Goal: Task Accomplishment & Management: Manage account settings

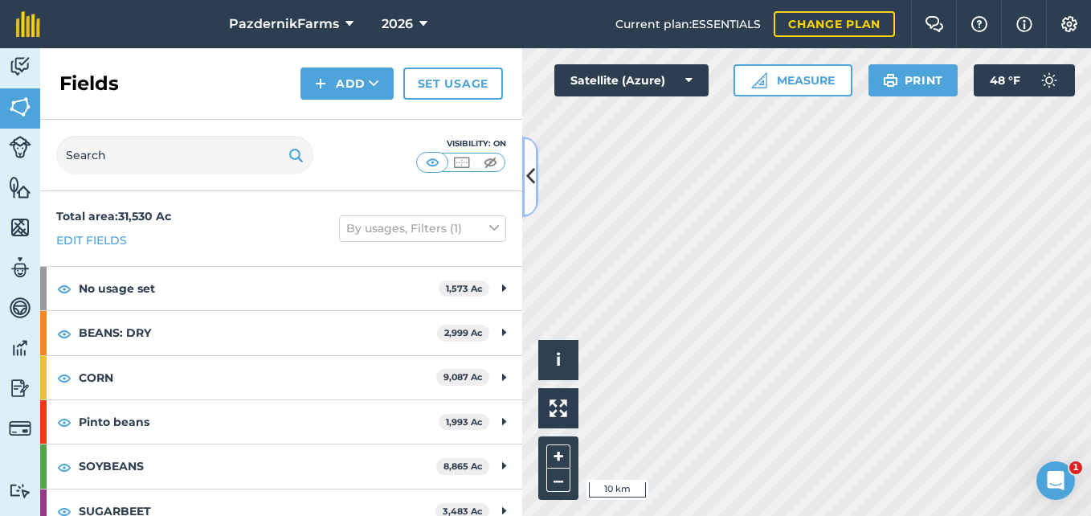
click at [530, 178] on icon at bounding box center [530, 176] width 9 height 28
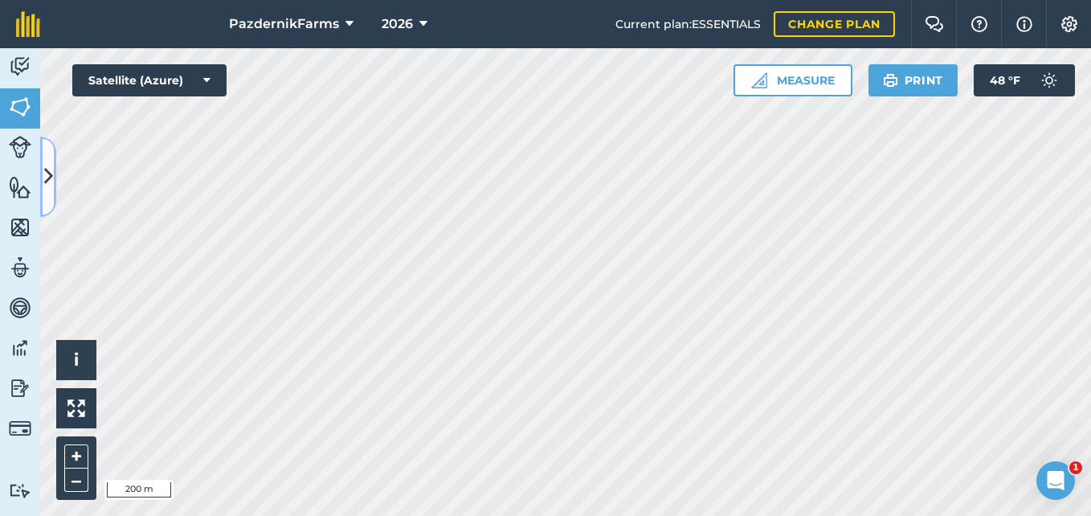
click at [51, 202] on button at bounding box center [48, 177] width 16 height 80
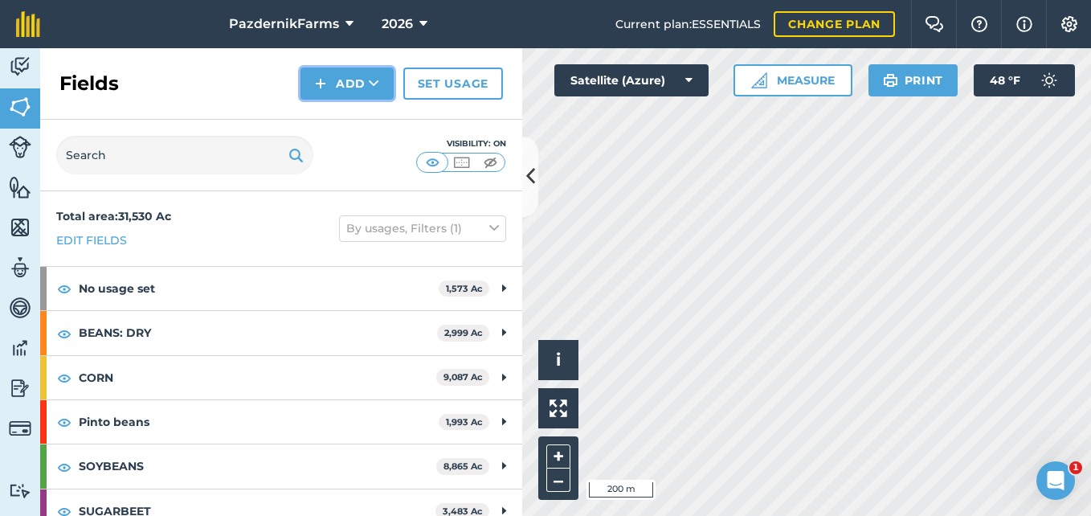
click at [340, 79] on button "Add" at bounding box center [346, 83] width 93 height 32
click at [359, 123] on link "Draw" at bounding box center [347, 119] width 88 height 35
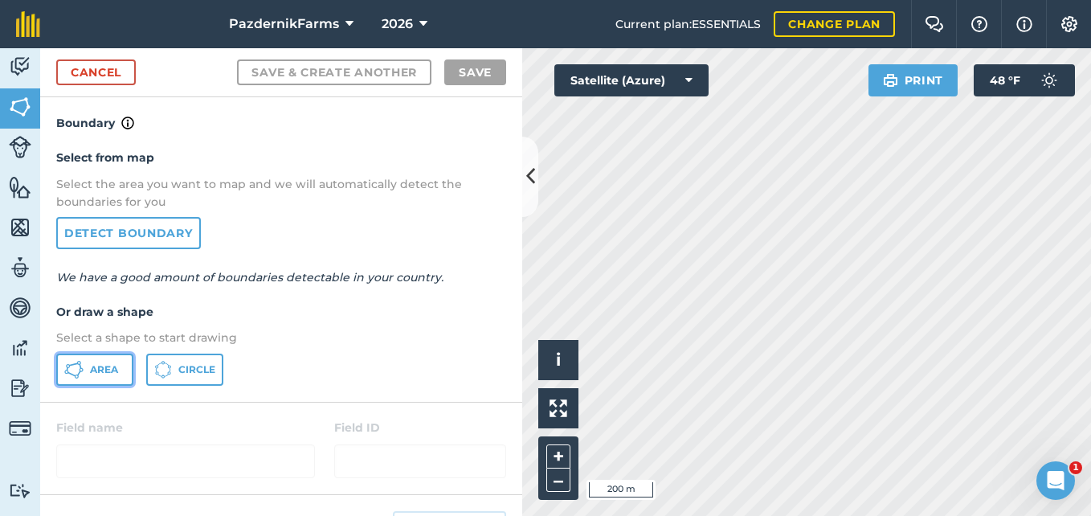
click at [108, 378] on button "Area" at bounding box center [94, 369] width 77 height 32
click at [526, 177] on icon at bounding box center [530, 176] width 9 height 28
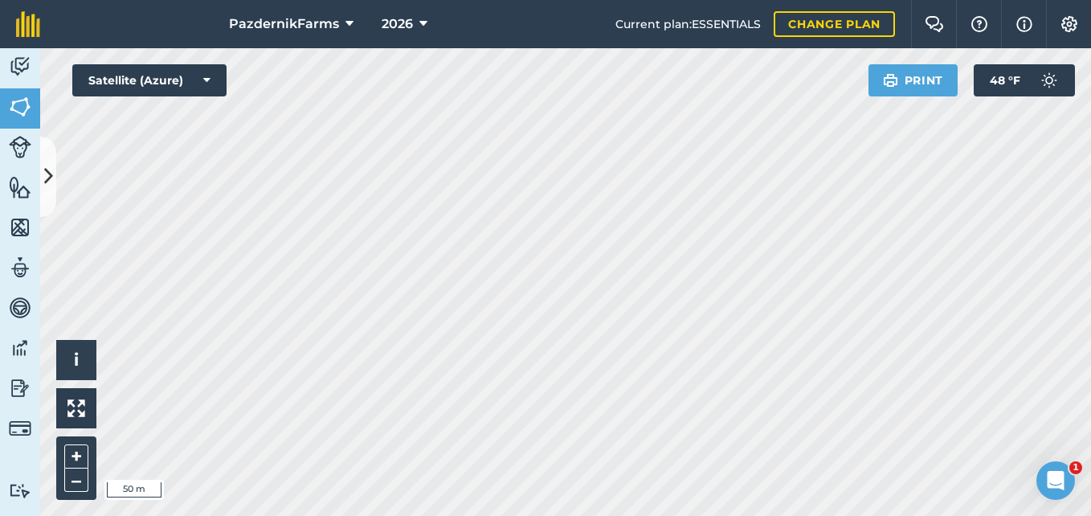
click at [500, 43] on div "PazdernikFarms 2026 Current plan : ESSENTIALS Change plan Farm Chat Help Info S…" at bounding box center [545, 258] width 1091 height 516
click at [45, 198] on button at bounding box center [48, 177] width 16 height 80
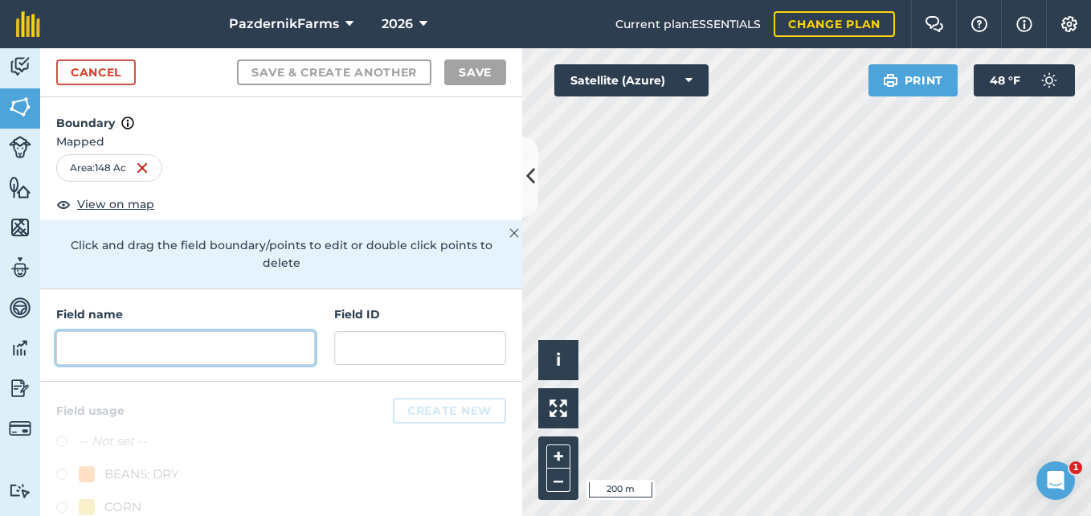
click at [134, 338] on input "text" at bounding box center [185, 348] width 259 height 34
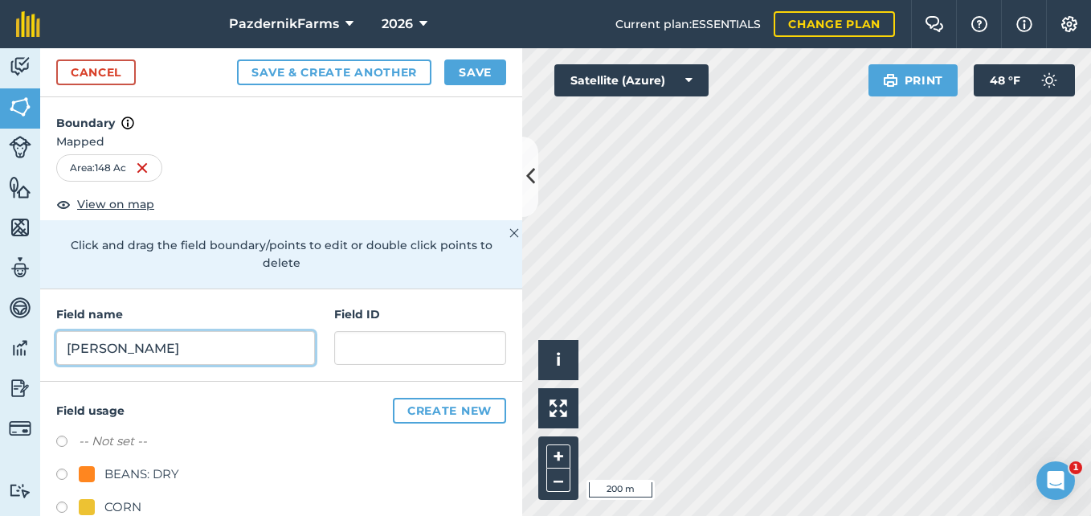
type input "[PERSON_NAME]"
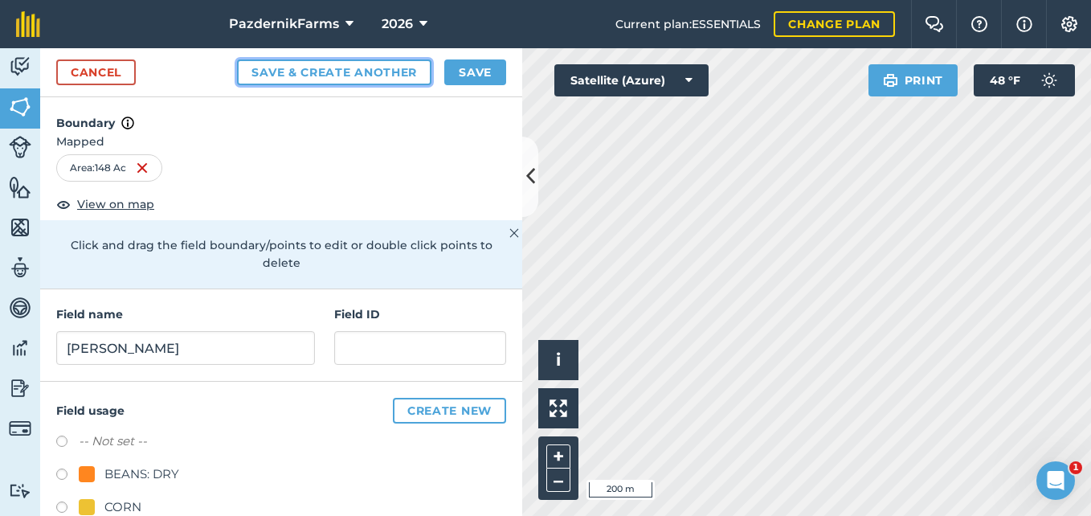
click at [310, 77] on button "Save & Create Another" at bounding box center [334, 72] width 194 height 26
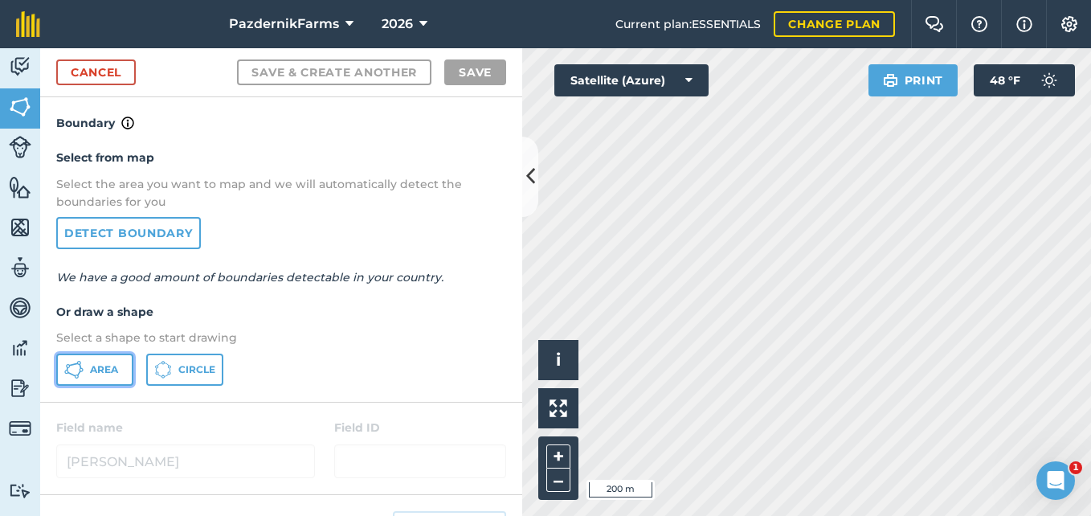
click at [104, 363] on span "Area" at bounding box center [104, 369] width 28 height 13
click at [523, 195] on button at bounding box center [530, 177] width 16 height 80
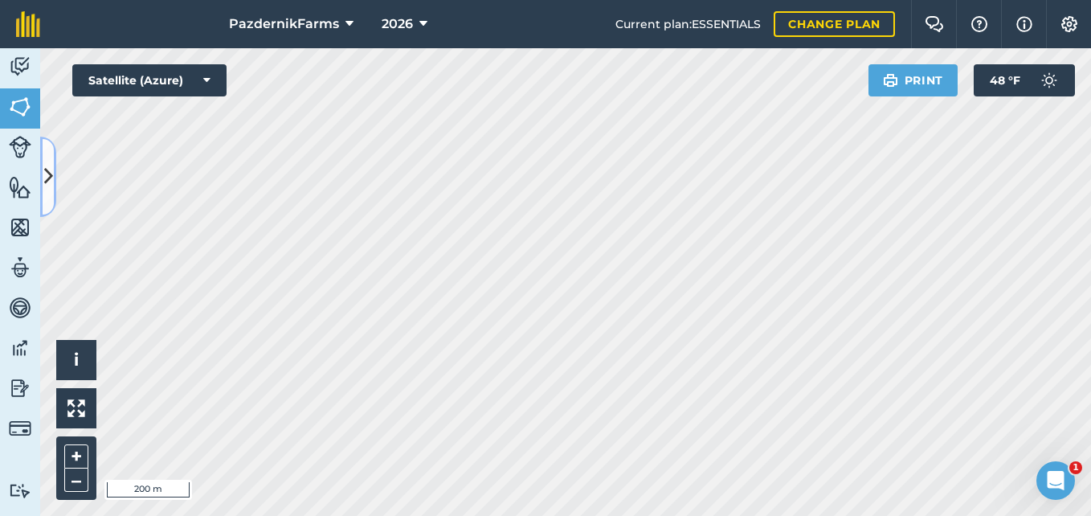
click at [51, 191] on button at bounding box center [48, 177] width 16 height 80
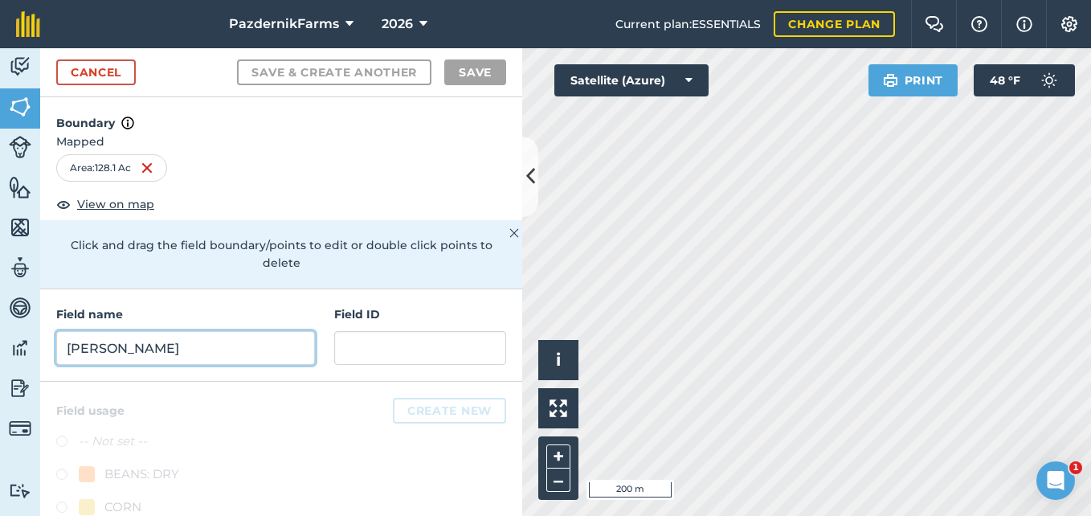
click at [170, 358] on input "[PERSON_NAME]" at bounding box center [185, 348] width 259 height 34
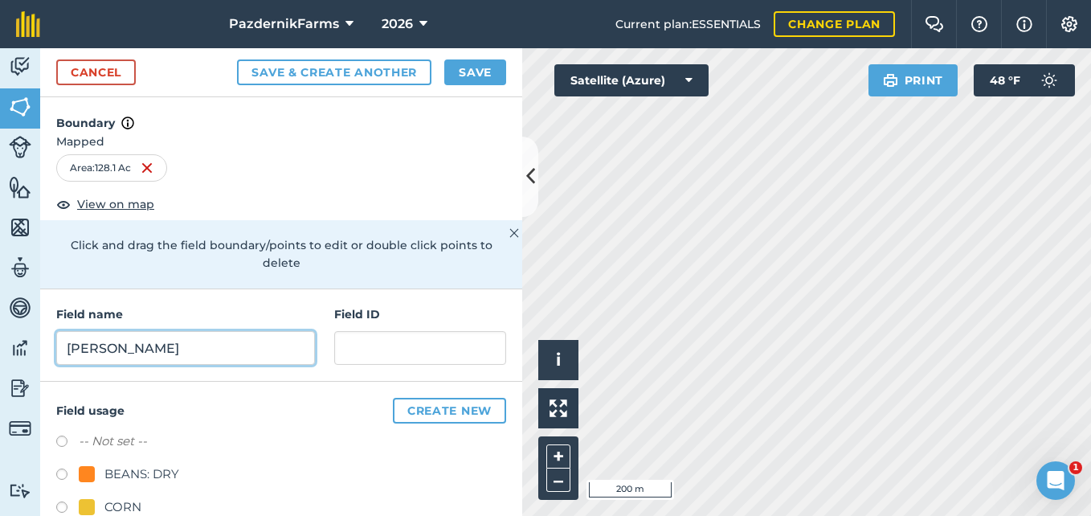
type input "[PERSON_NAME]"
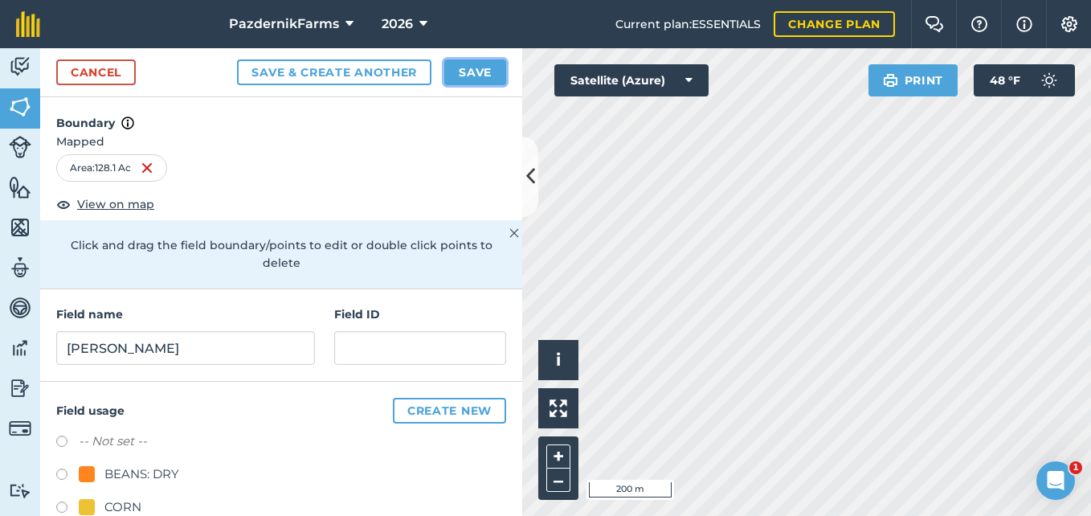
click at [455, 67] on button "Save" at bounding box center [475, 72] width 62 height 26
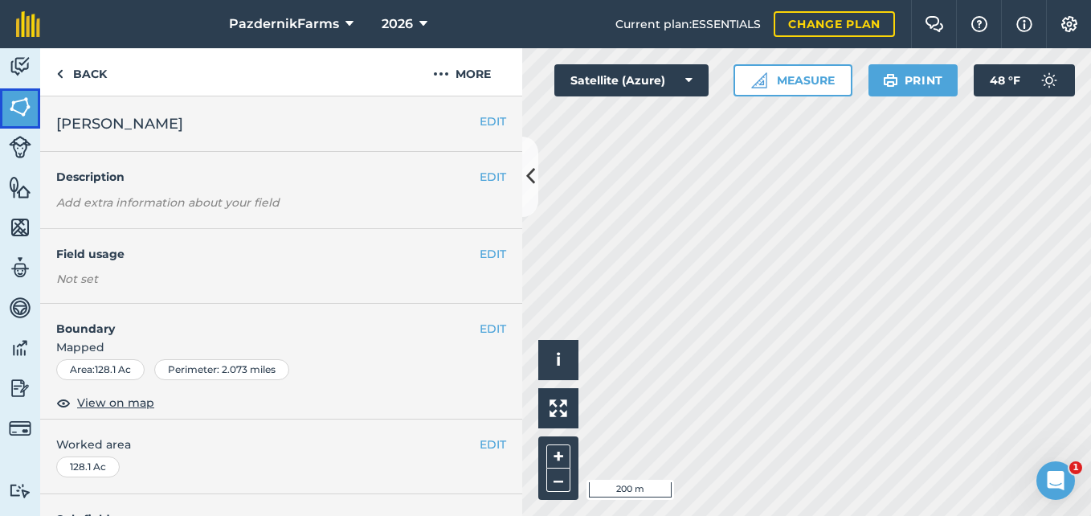
click at [27, 99] on img at bounding box center [20, 107] width 22 height 24
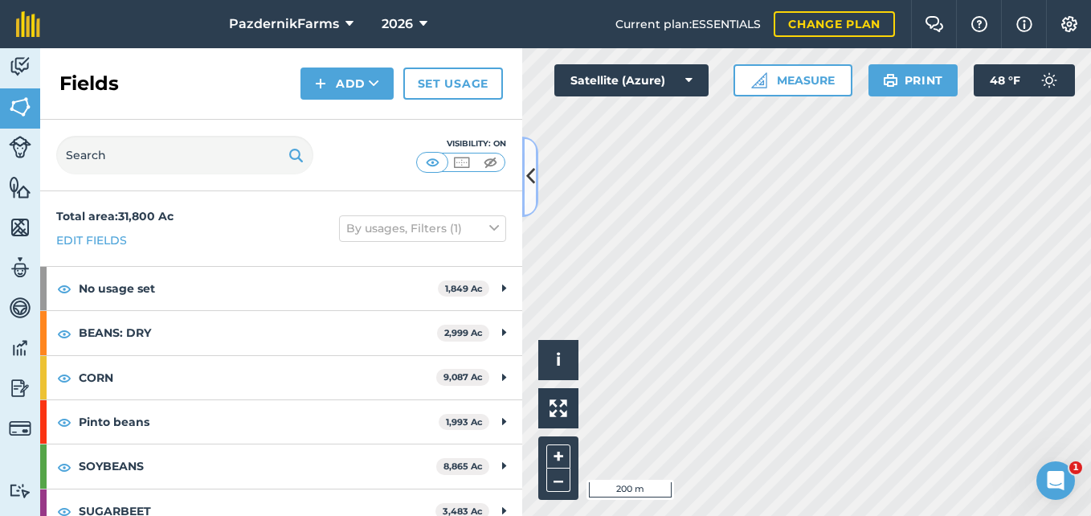
click at [534, 195] on button at bounding box center [530, 177] width 16 height 80
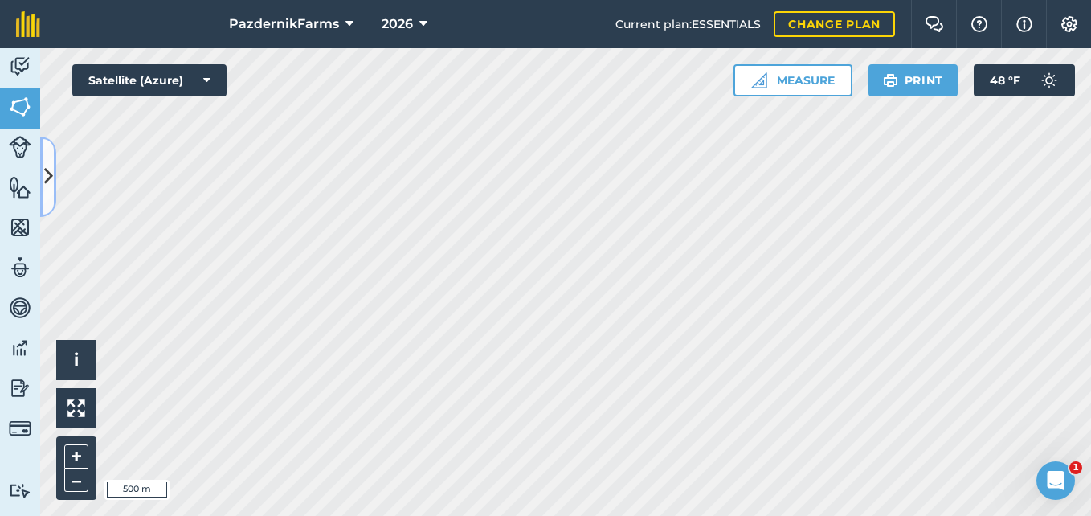
click at [54, 177] on button at bounding box center [48, 177] width 16 height 80
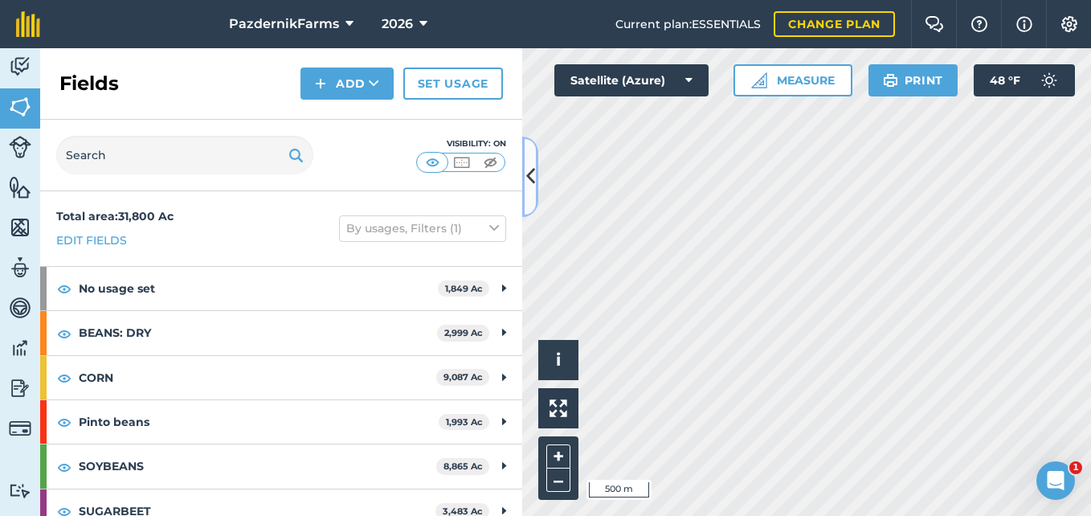
click at [533, 188] on icon at bounding box center [530, 176] width 9 height 28
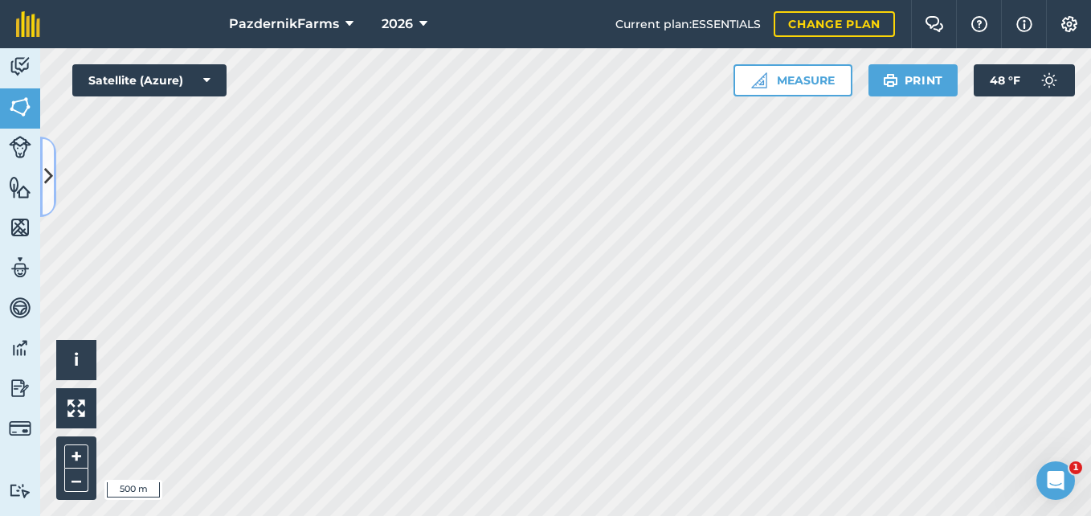
click at [47, 194] on button at bounding box center [48, 177] width 16 height 80
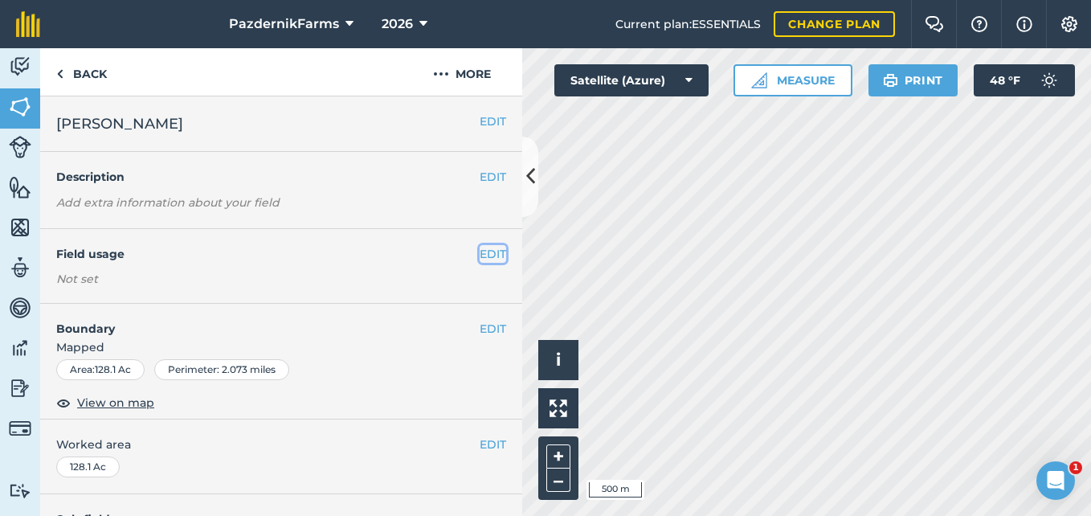
click at [480, 247] on button "EDIT" at bounding box center [493, 254] width 27 height 18
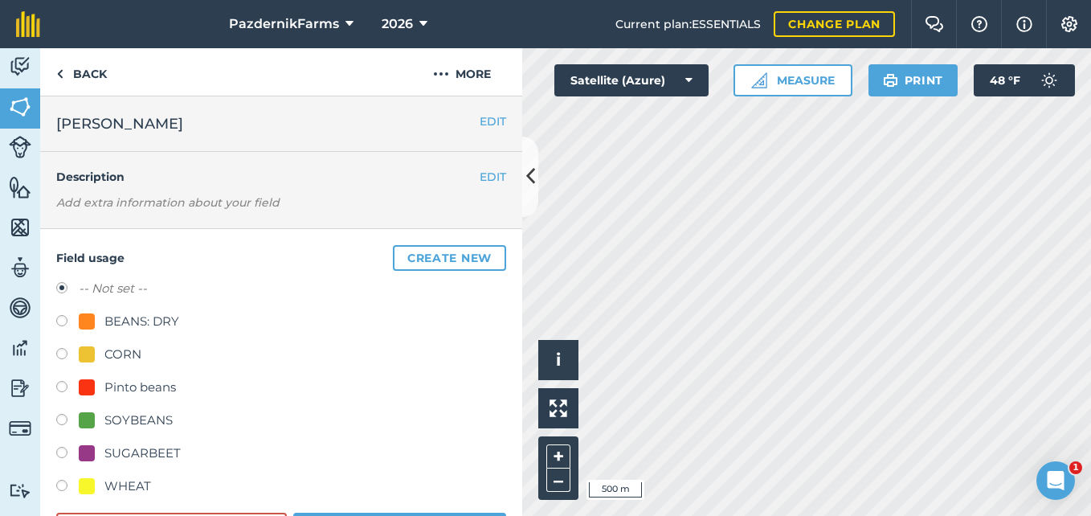
click at [61, 416] on label at bounding box center [67, 422] width 22 height 16
radio input "true"
radio input "false"
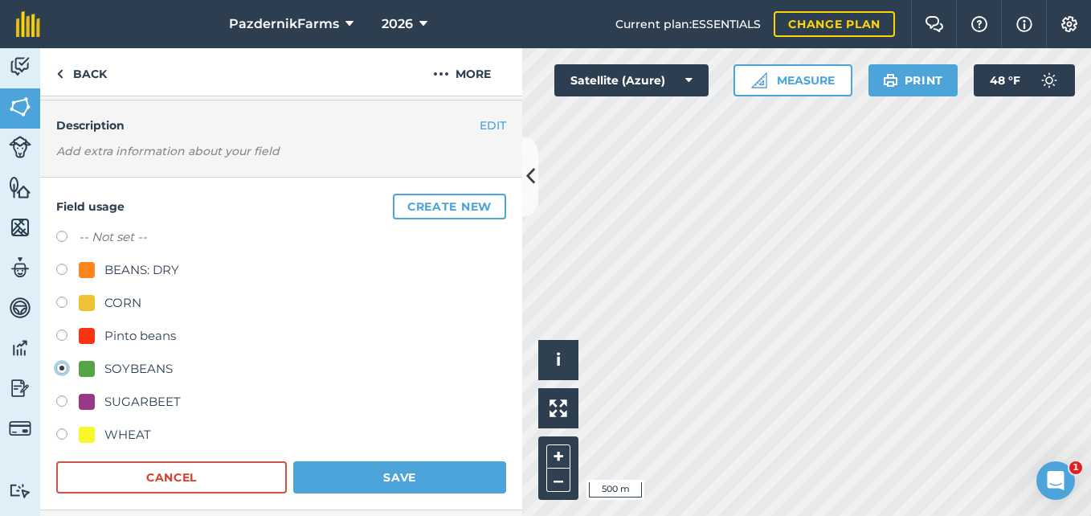
scroll to position [80, 0]
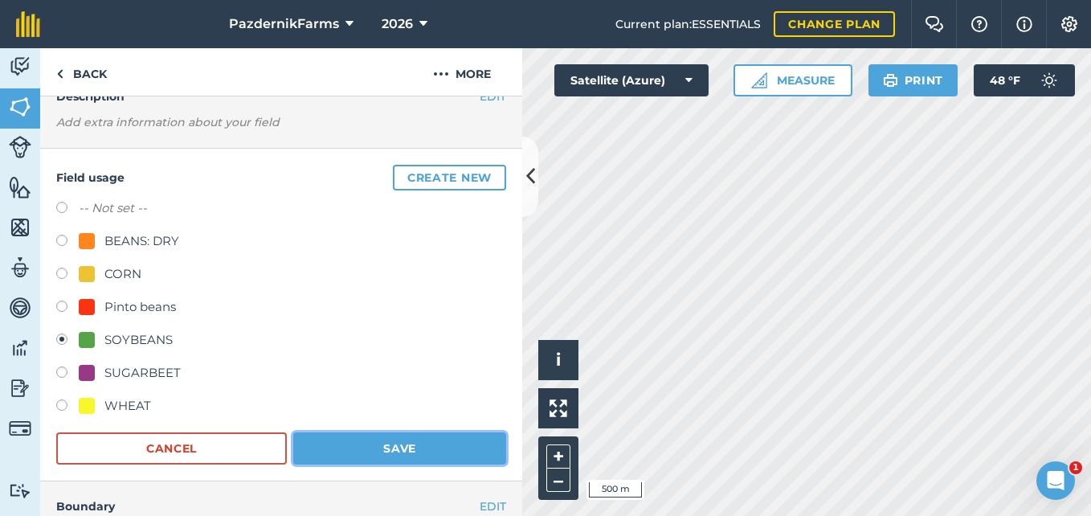
click at [360, 438] on button "Save" at bounding box center [399, 448] width 213 height 32
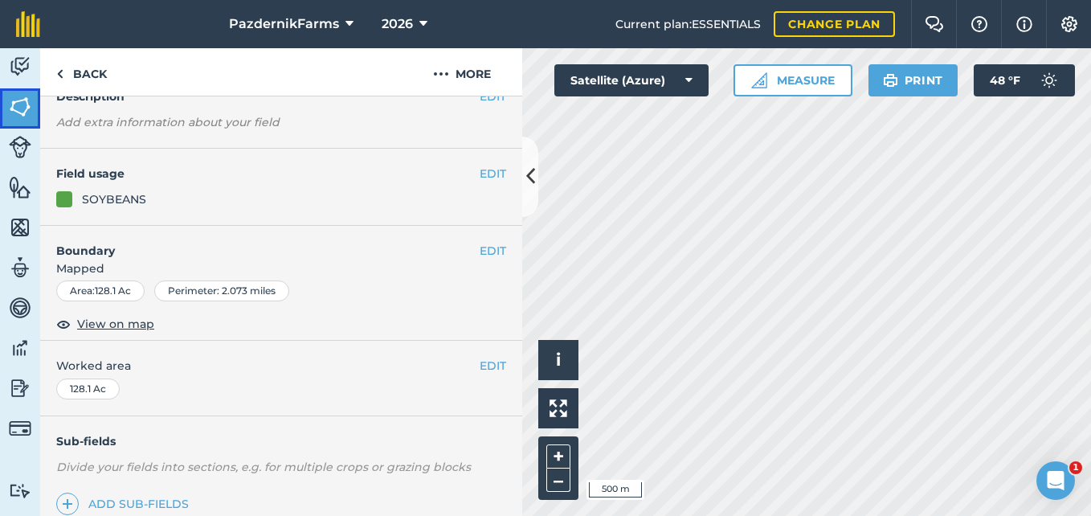
click at [29, 97] on img at bounding box center [20, 107] width 22 height 24
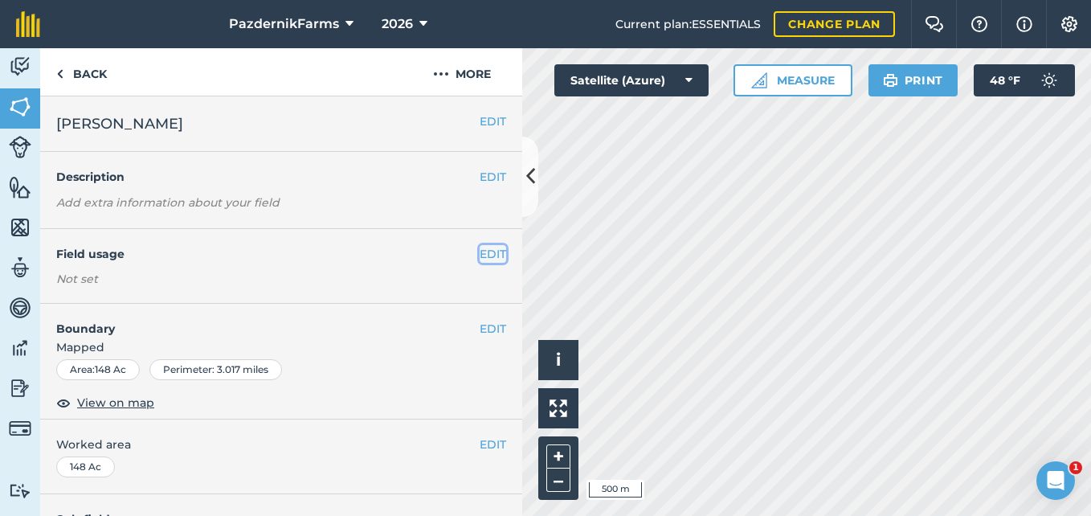
click at [483, 250] on button "EDIT" at bounding box center [493, 254] width 27 height 18
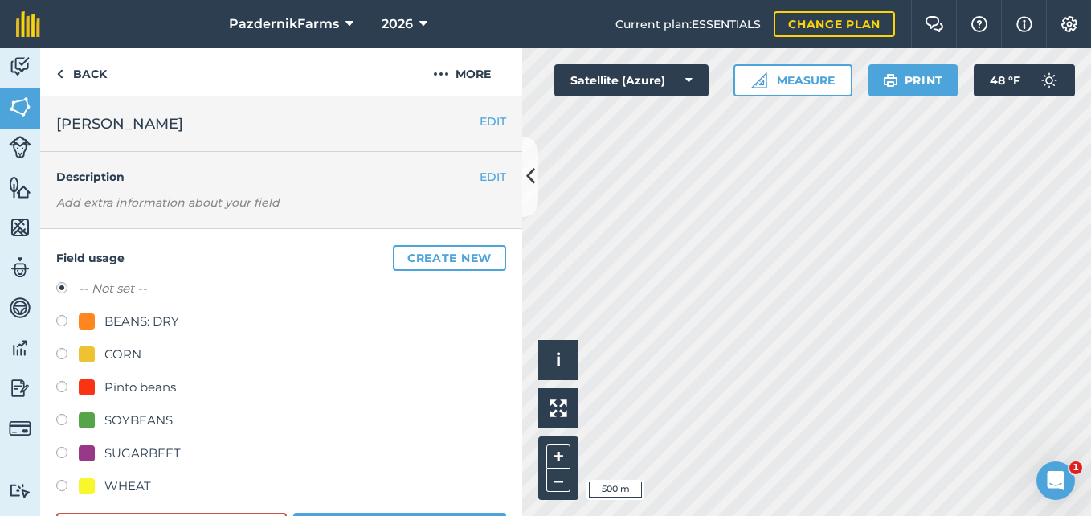
click at [63, 421] on label at bounding box center [67, 422] width 22 height 16
radio input "true"
radio input "false"
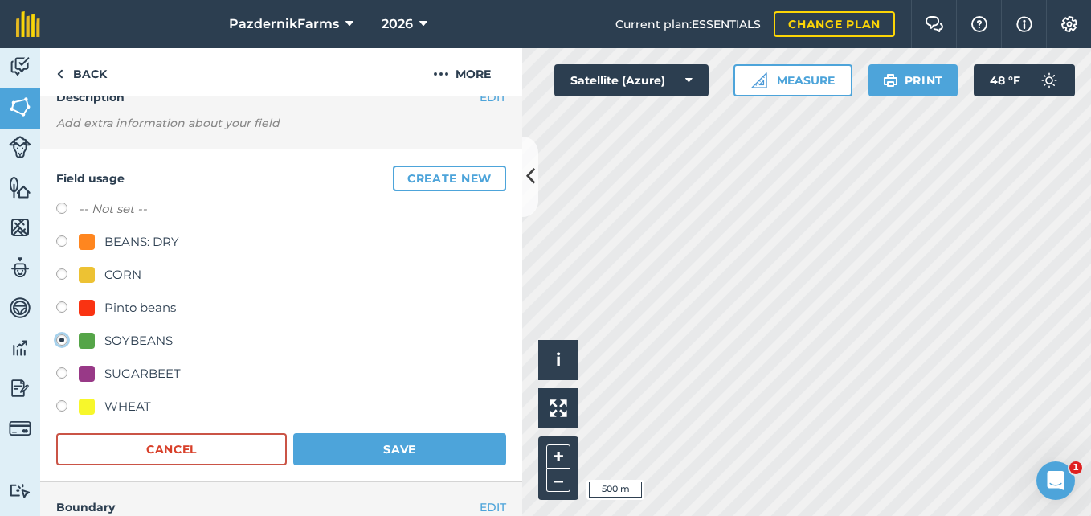
scroll to position [80, 0]
click at [341, 443] on button "Save" at bounding box center [399, 448] width 213 height 32
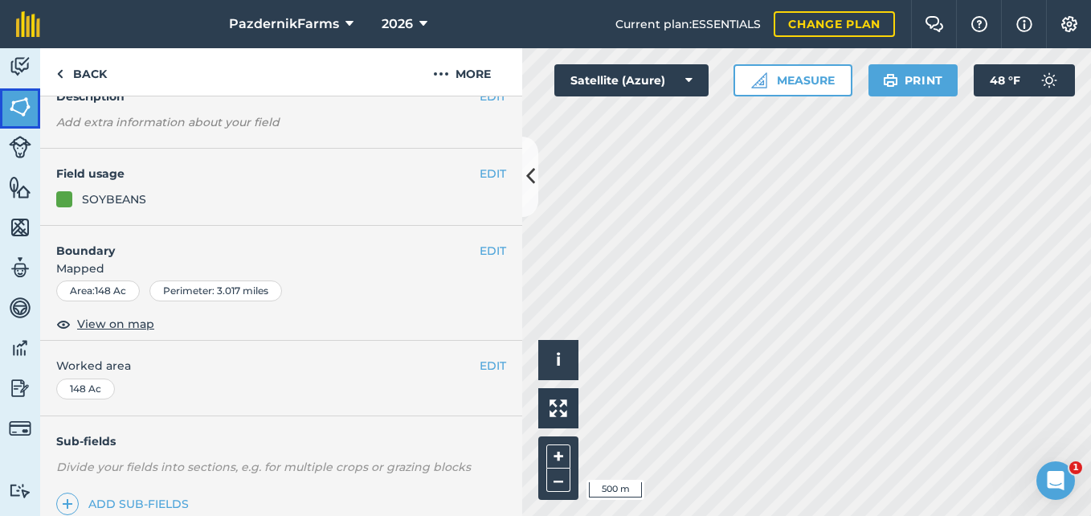
click at [14, 109] on img at bounding box center [20, 107] width 22 height 24
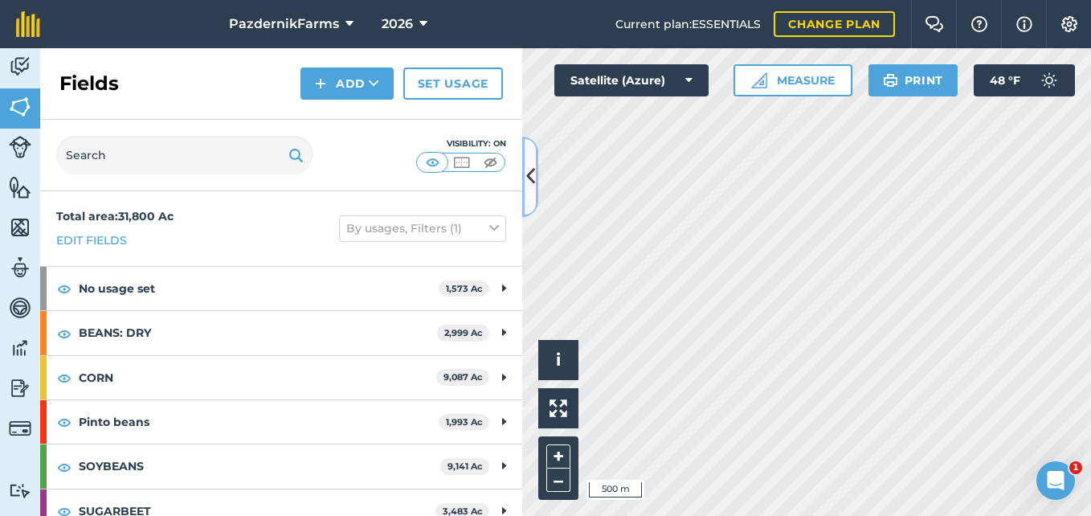
click at [529, 195] on button at bounding box center [530, 177] width 16 height 80
